Goal: Information Seeking & Learning: Learn about a topic

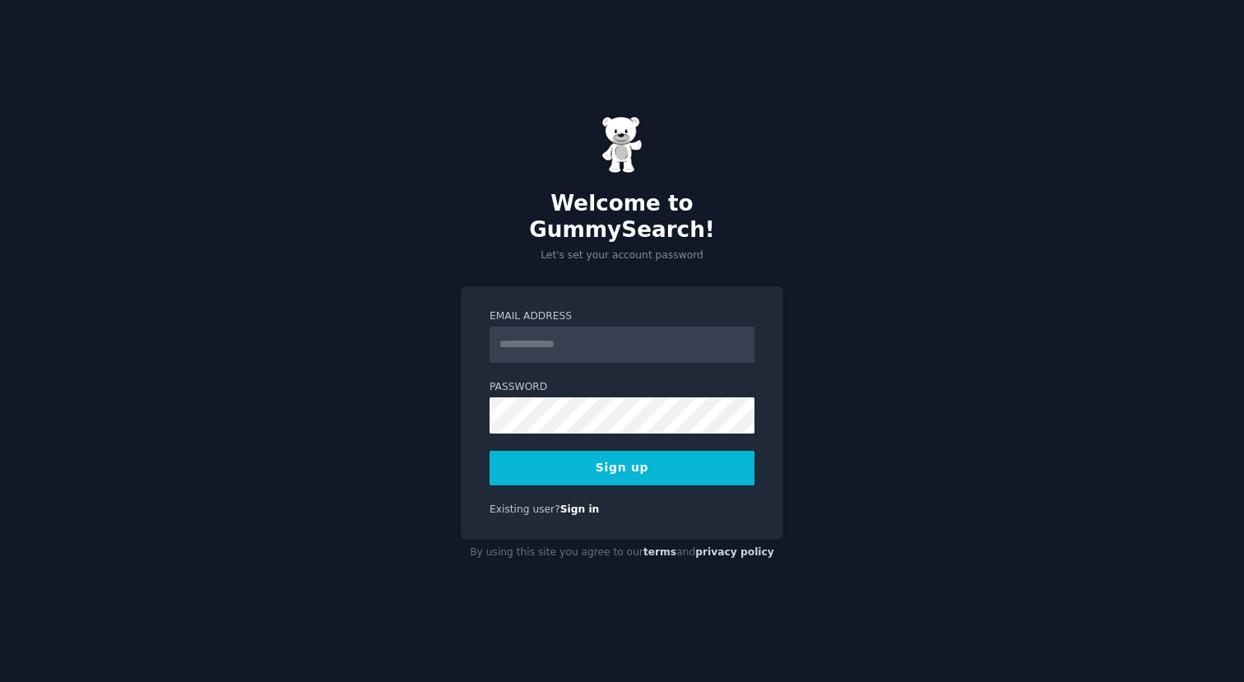
click at [599, 342] on input "Email Address" at bounding box center [621, 345] width 265 height 36
type input "**********"
click at [663, 451] on button "Sign up" at bounding box center [621, 468] width 265 height 35
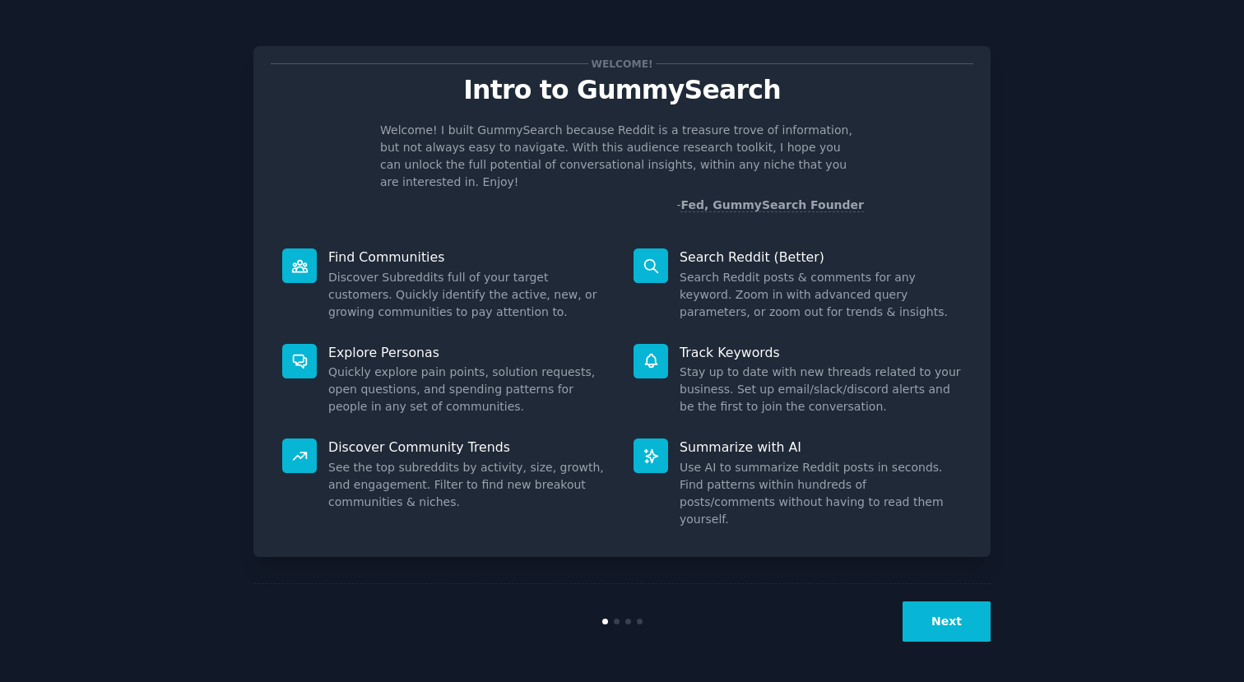
click at [952, 631] on button "Next" at bounding box center [946, 621] width 88 height 40
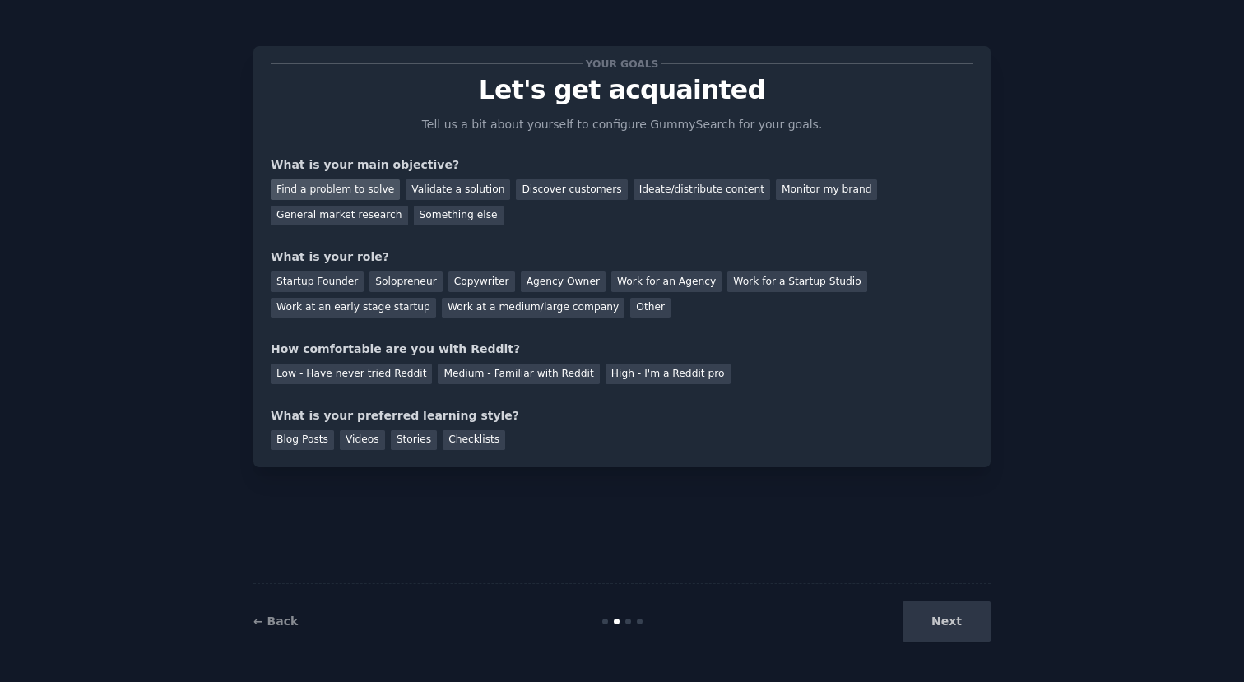
click at [367, 188] on div "Find a problem to solve" at bounding box center [335, 189] width 129 height 21
click at [430, 189] on div "Validate a solution" at bounding box center [457, 189] width 104 height 21
click at [373, 183] on div "Find a problem to solve" at bounding box center [335, 189] width 129 height 21
click at [371, 219] on div "General market research" at bounding box center [339, 216] width 137 height 21
click at [633, 306] on div "Other" at bounding box center [650, 308] width 40 height 21
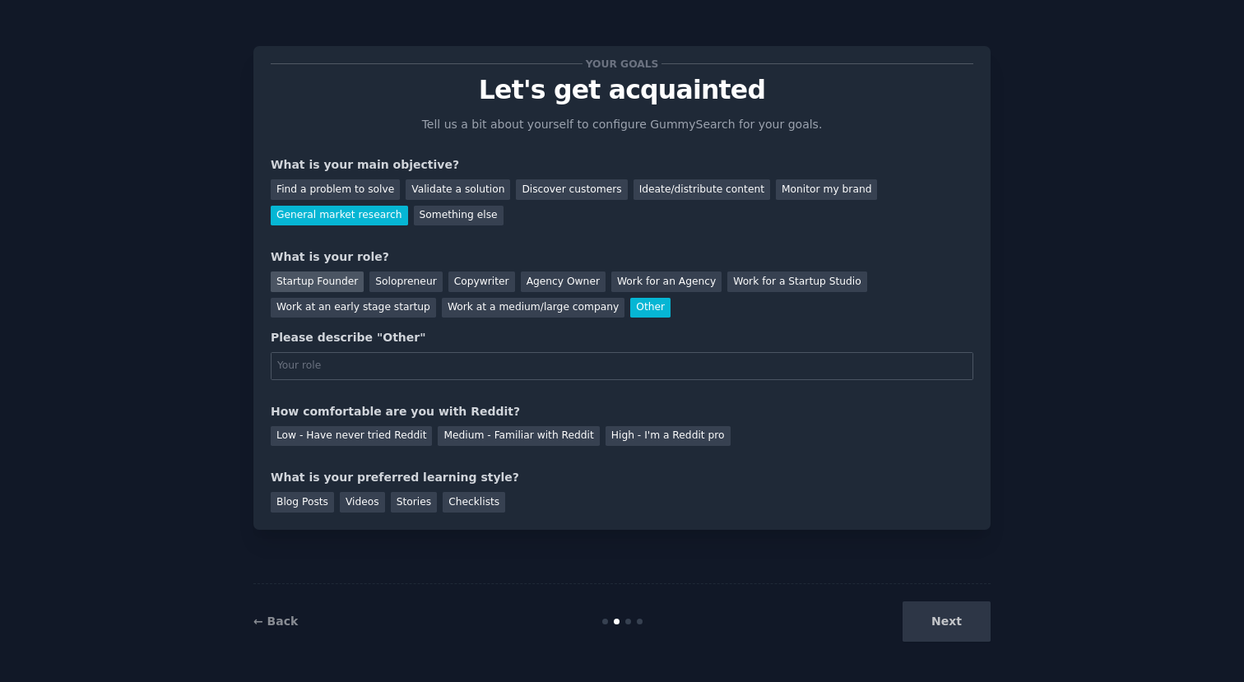
click at [345, 286] on div "Startup Founder" at bounding box center [317, 281] width 93 height 21
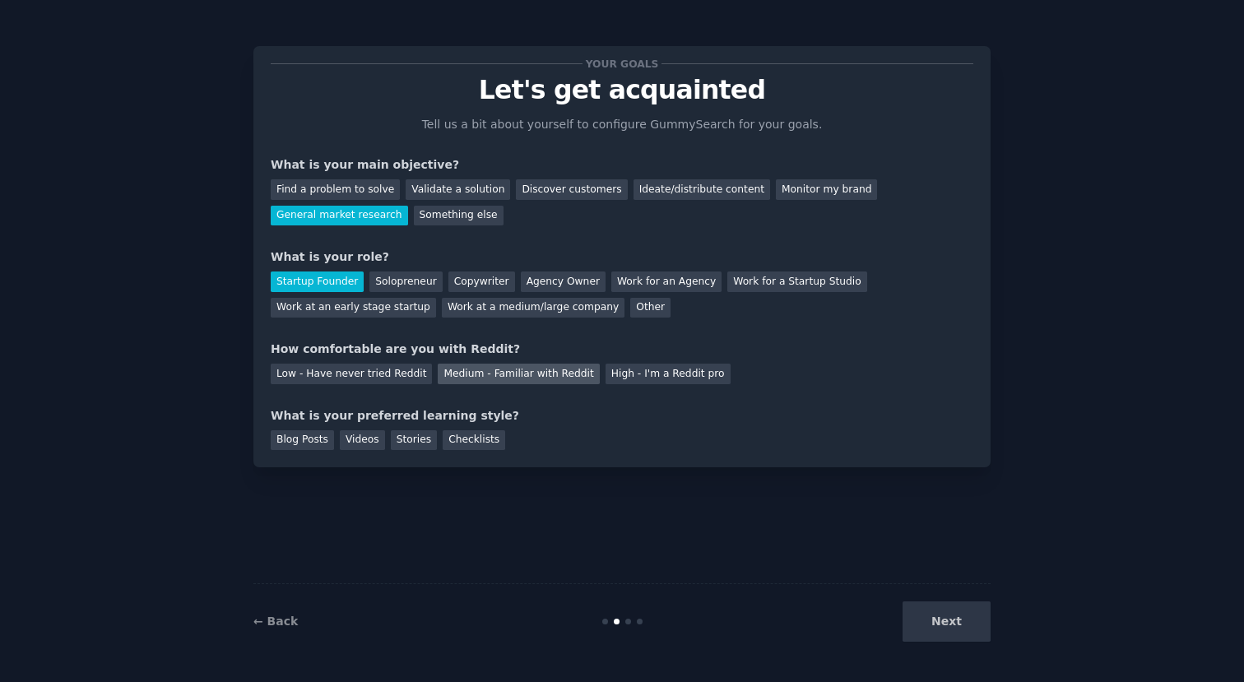
click at [528, 373] on div "Medium - Familiar with Reddit" at bounding box center [518, 374] width 161 height 21
click at [308, 447] on div "Blog Posts" at bounding box center [302, 440] width 63 height 21
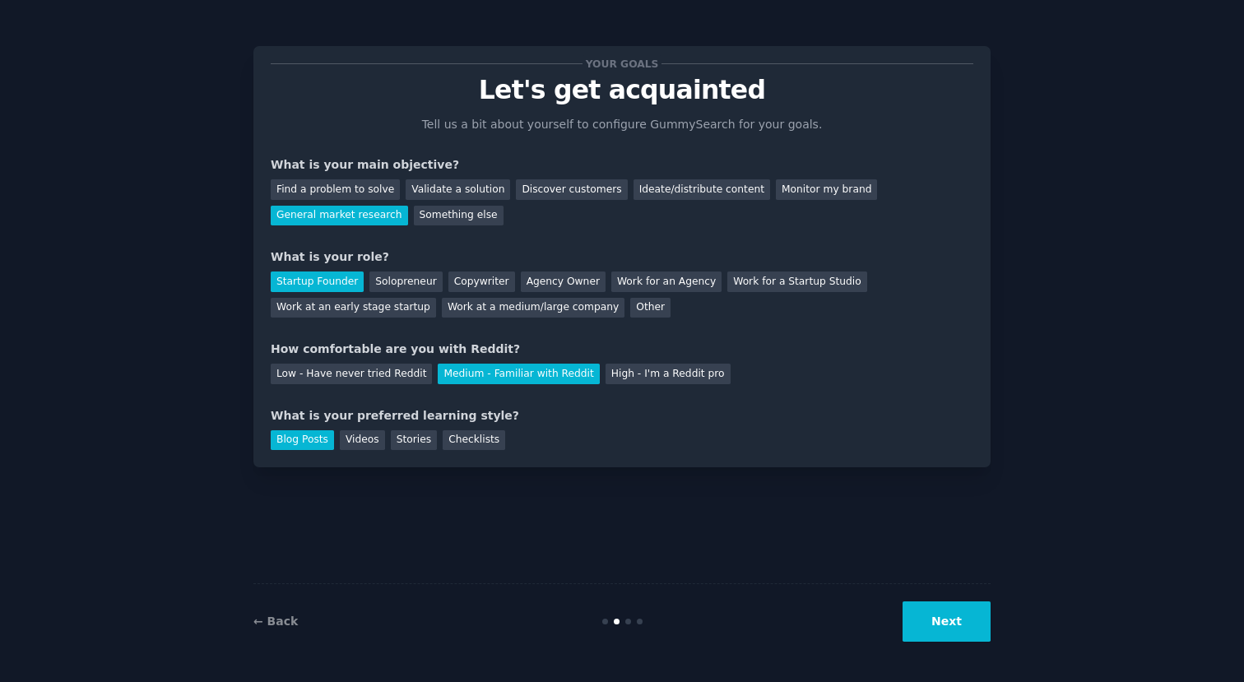
click at [915, 616] on button "Next" at bounding box center [946, 621] width 88 height 40
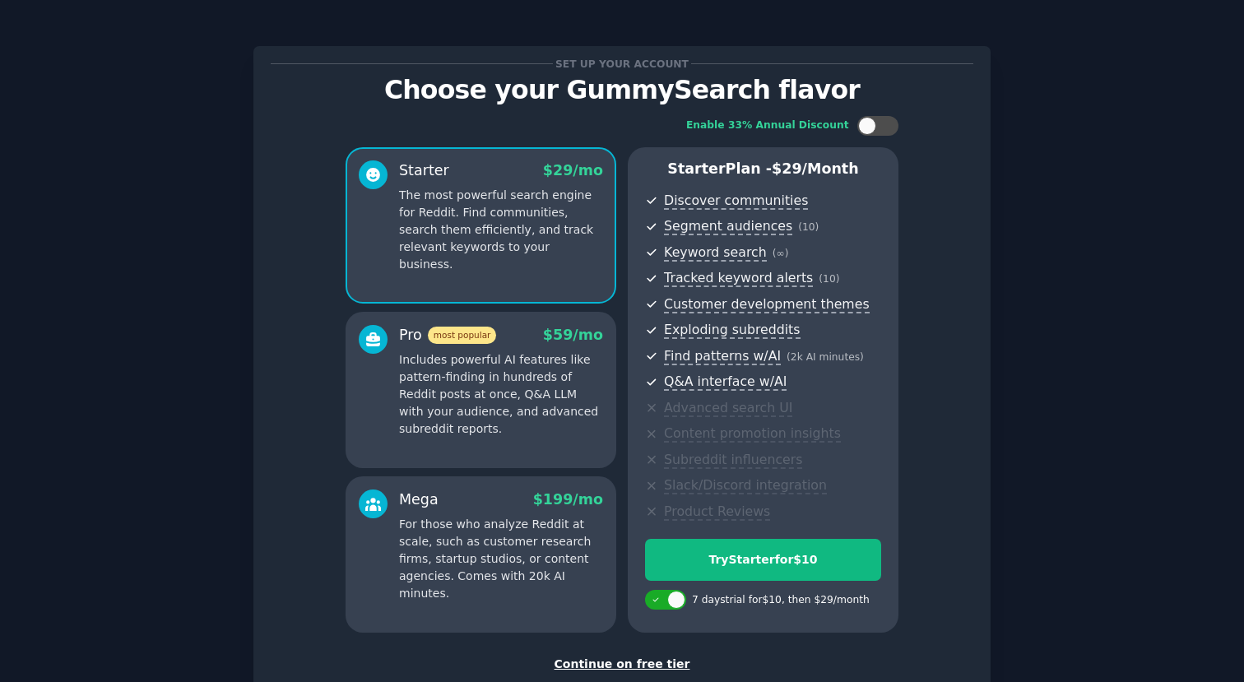
scroll to position [107, 0]
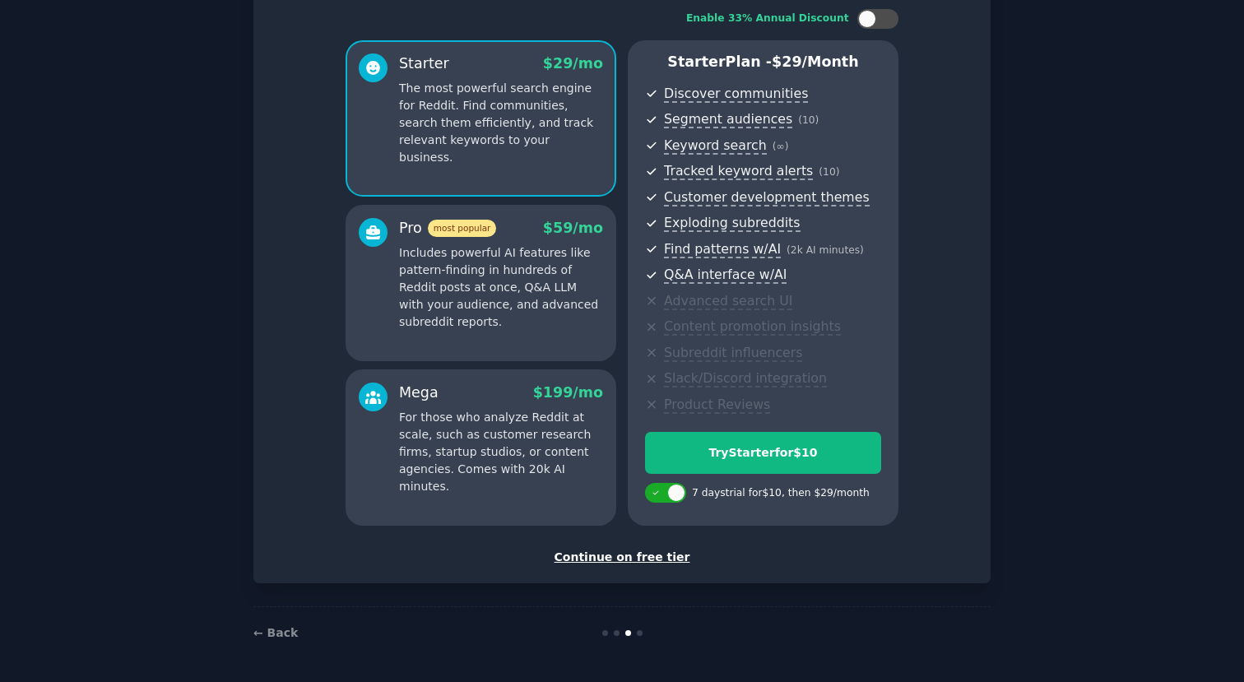
click at [651, 556] on div "Continue on free tier" at bounding box center [622, 557] width 702 height 17
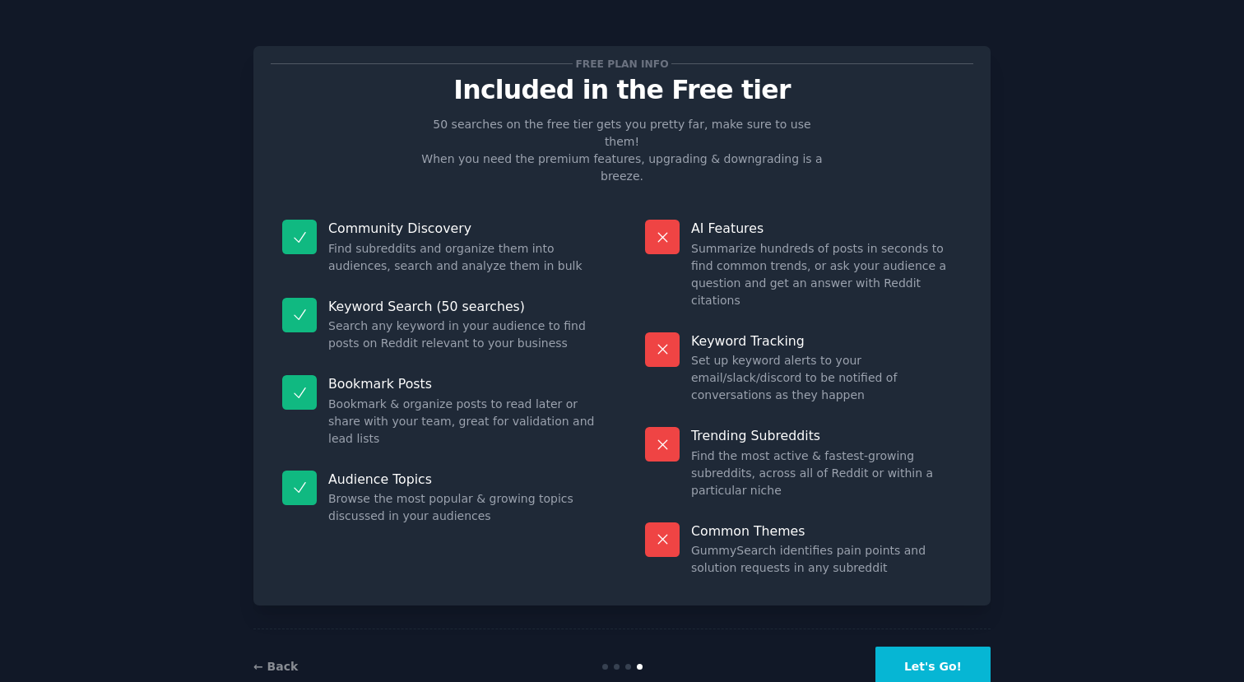
click at [961, 646] on button "Let's Go!" at bounding box center [932, 666] width 115 height 40
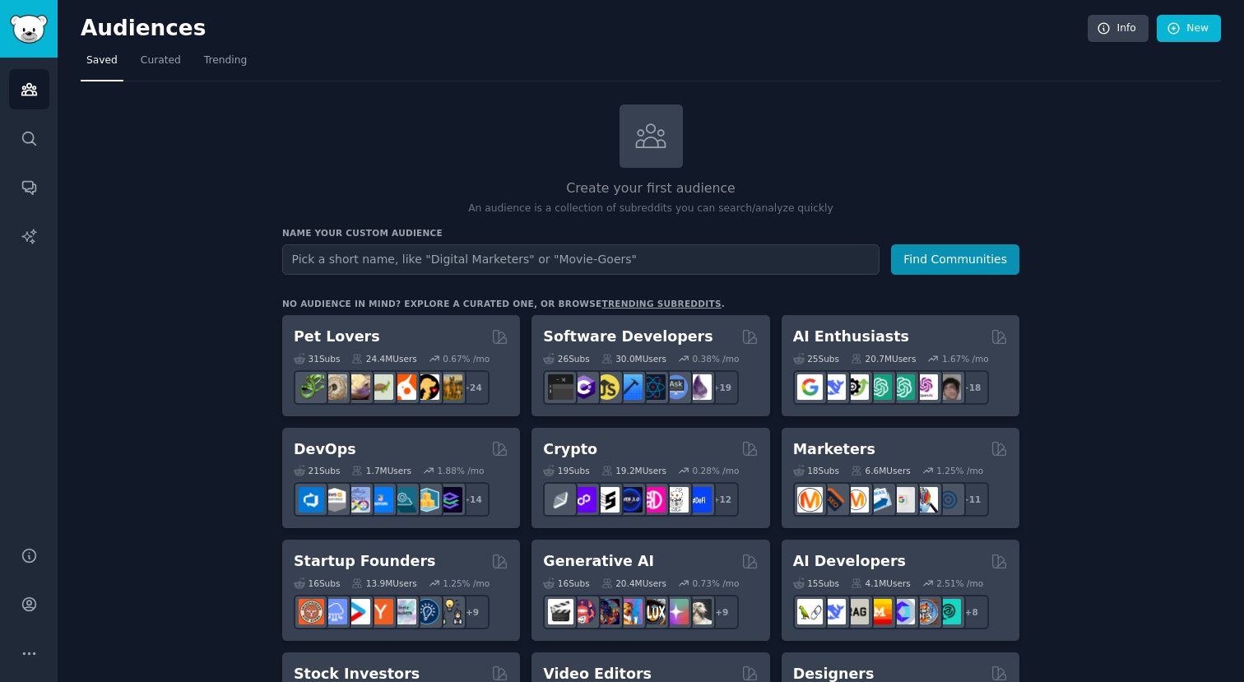
click at [806, 262] on input "text" at bounding box center [580, 259] width 597 height 30
click at [29, 141] on icon "Sidebar" at bounding box center [29, 138] width 17 height 17
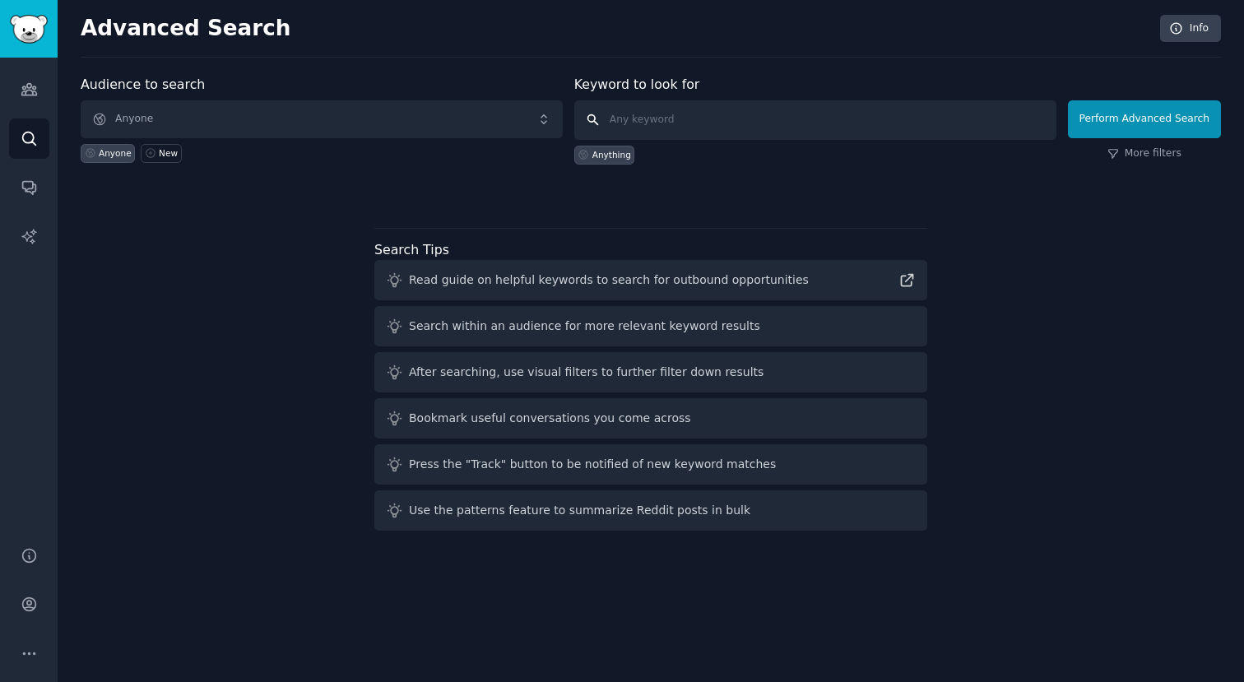
click at [673, 114] on input "text" at bounding box center [815, 119] width 482 height 39
type input "tools"
click at [1175, 110] on button "Perform Advanced Search" at bounding box center [1144, 119] width 153 height 38
